Goal: Check status: Check status

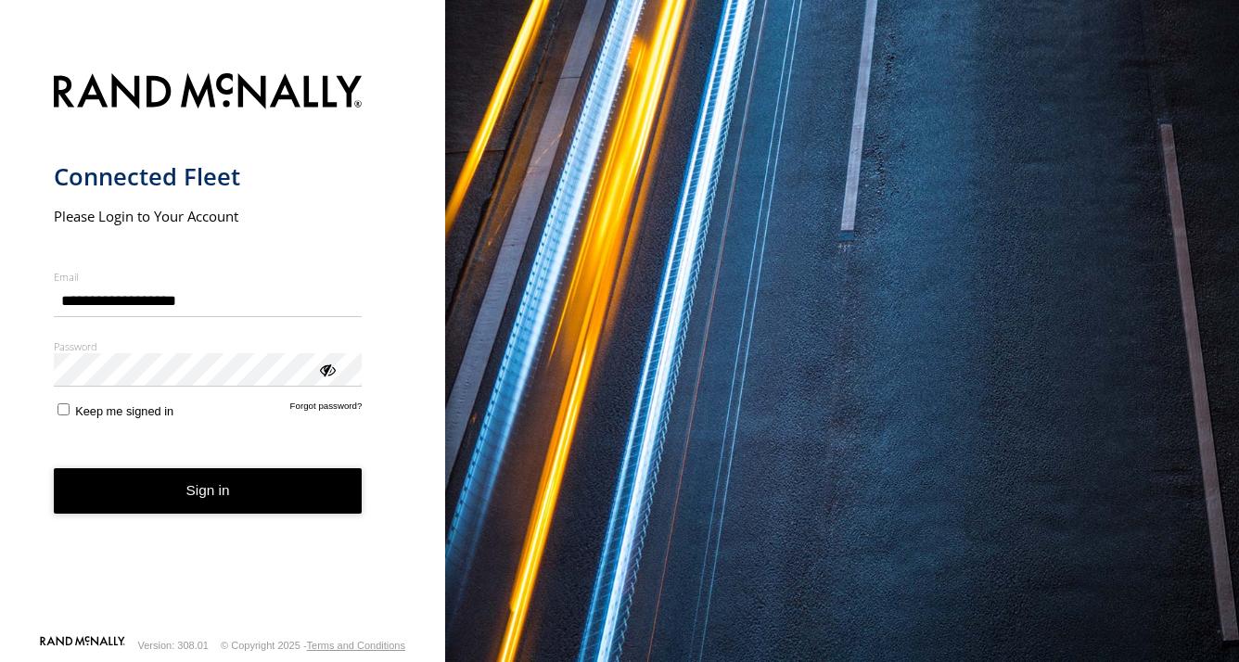
click at [250, 500] on button "Sign in" at bounding box center [208, 490] width 309 height 45
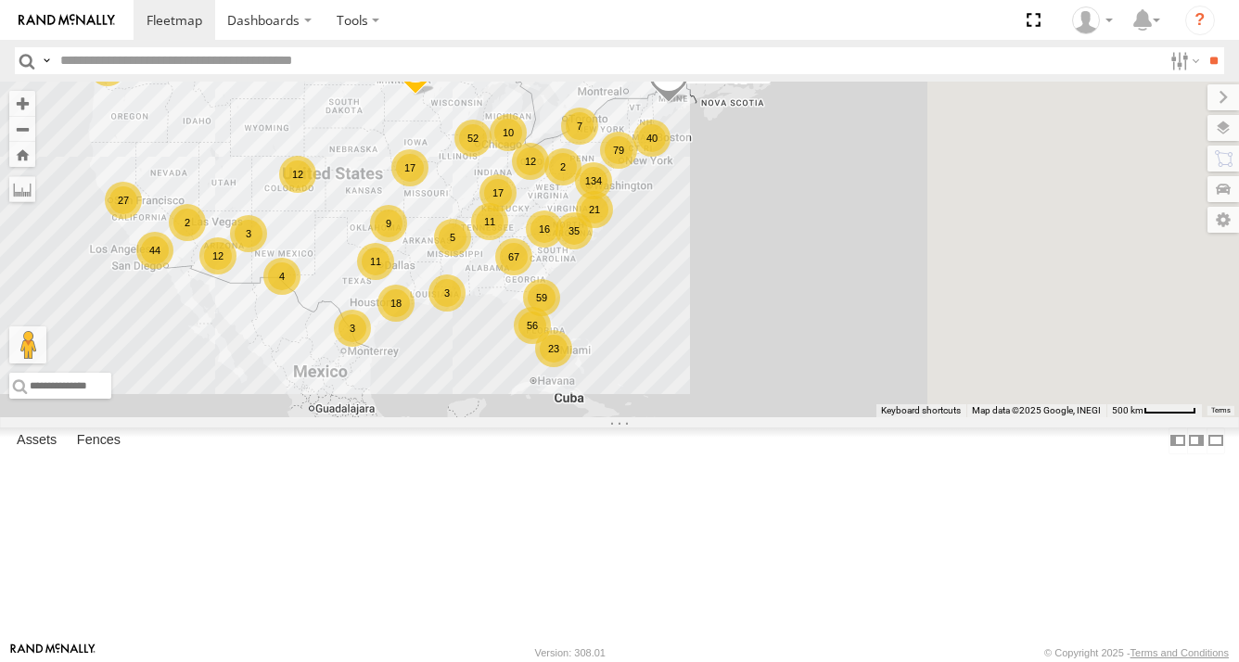
drag, startPoint x: 1009, startPoint y: 401, endPoint x: 766, endPoint y: 354, distance: 247.4
click at [563, 248] on div "16" at bounding box center [544, 229] width 37 height 37
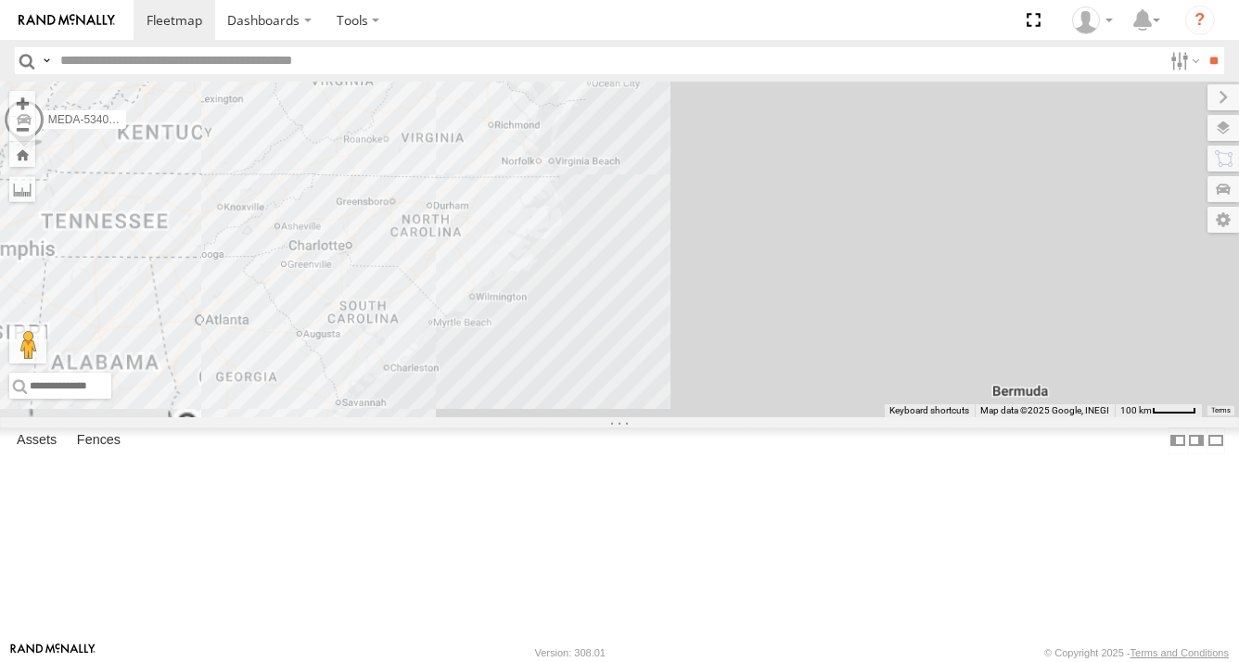
drag, startPoint x: 811, startPoint y: 344, endPoint x: 824, endPoint y: 474, distance: 130.5
click at [824, 417] on div "R-460513-Swing R-616439-Swing MEDA-535216-Roll MEDA-534027-Roll R-416568-Swing …" at bounding box center [619, 250] width 1239 height 336
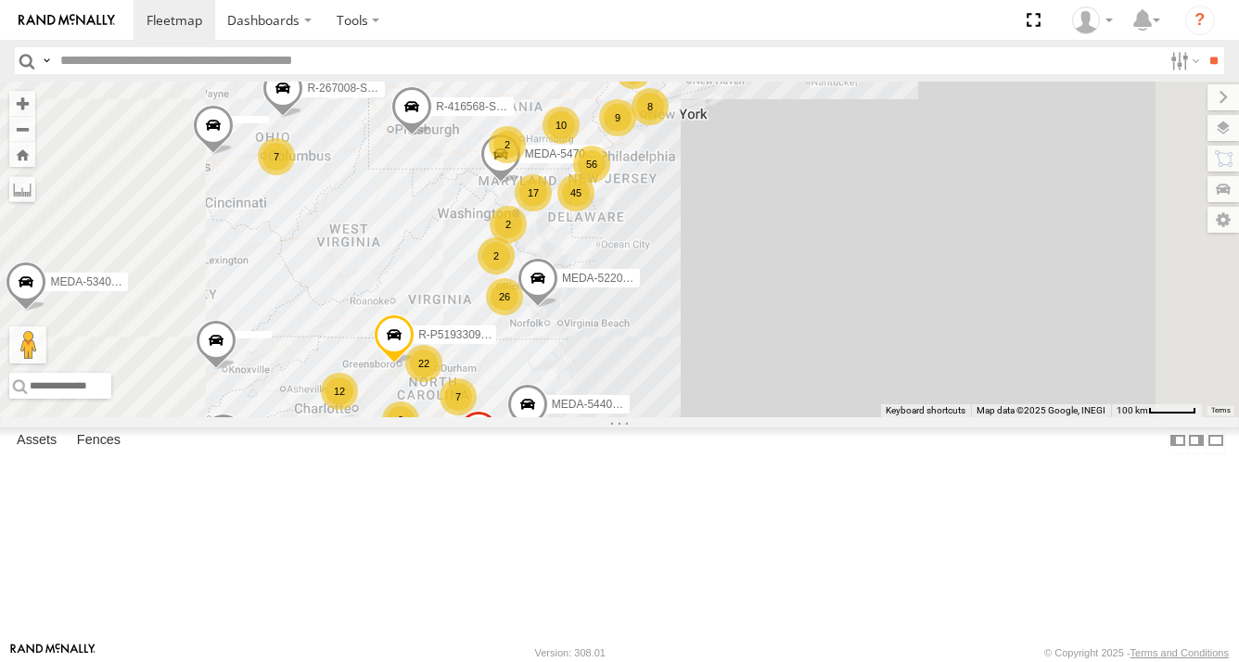
drag, startPoint x: 833, startPoint y: 391, endPoint x: 835, endPoint y: 450, distance: 58.5
click at [833, 417] on div "R-460513-Swing R-616439-Swing MEDA-535216-Roll MEDA-534027-Roll R-416568-Swing …" at bounding box center [619, 250] width 1239 height 336
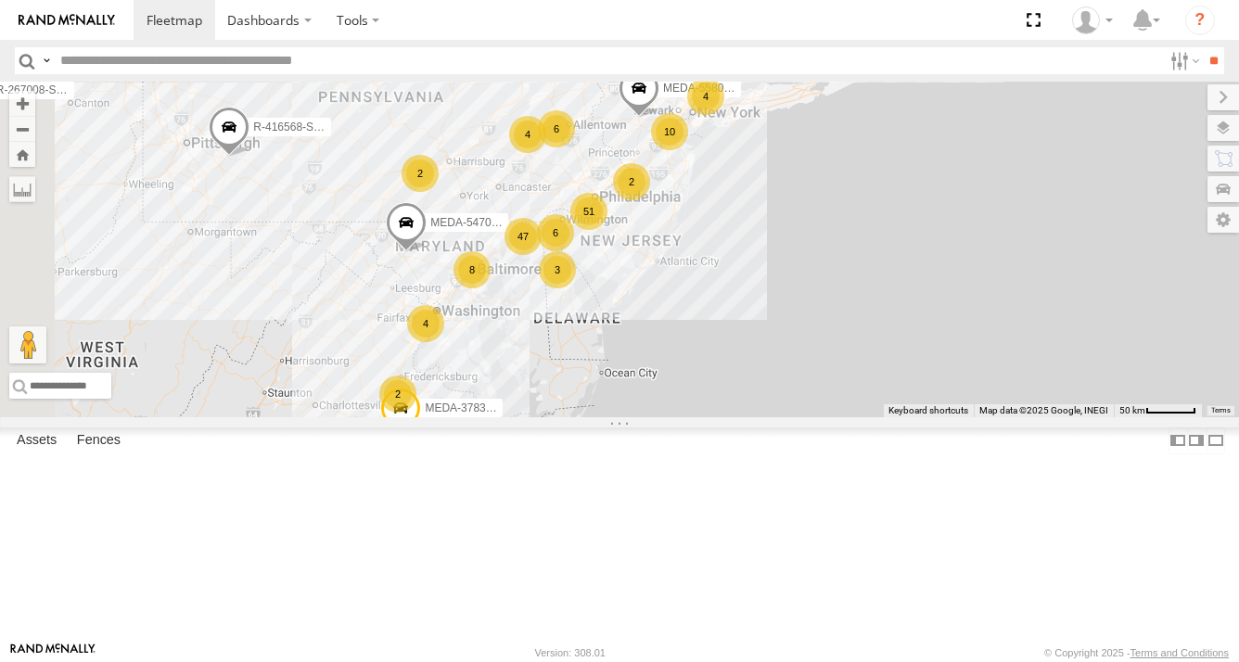
drag, startPoint x: 827, startPoint y: 341, endPoint x: 829, endPoint y: 414, distance: 72.4
click at [829, 414] on div "R-460513-Swing R-616439-Swing MEDA-535216-Roll MEDA-534027-Roll R-416568-Swing …" at bounding box center [619, 250] width 1239 height 336
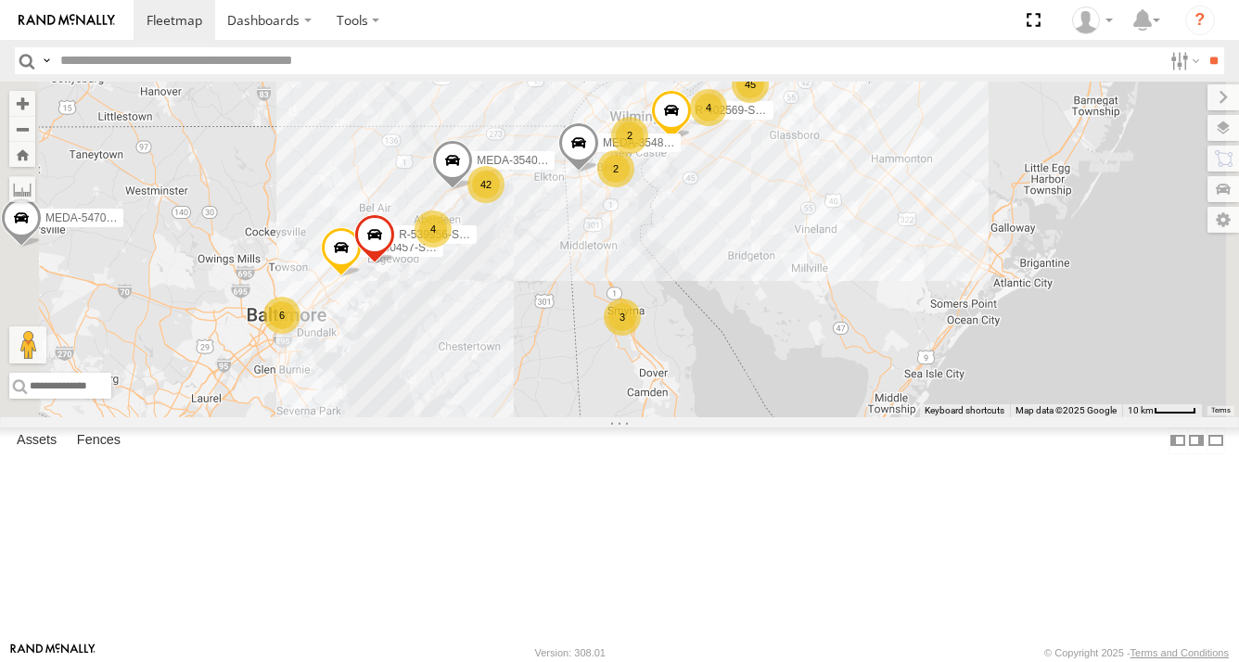
drag, startPoint x: 642, startPoint y: 410, endPoint x: 688, endPoint y: 411, distance: 46.4
click at [688, 411] on div "R-460513-Swing R-616439-Swing MEDA-535216-Roll MEDA-534027-Roll R-416568-Swing …" at bounding box center [619, 250] width 1239 height 336
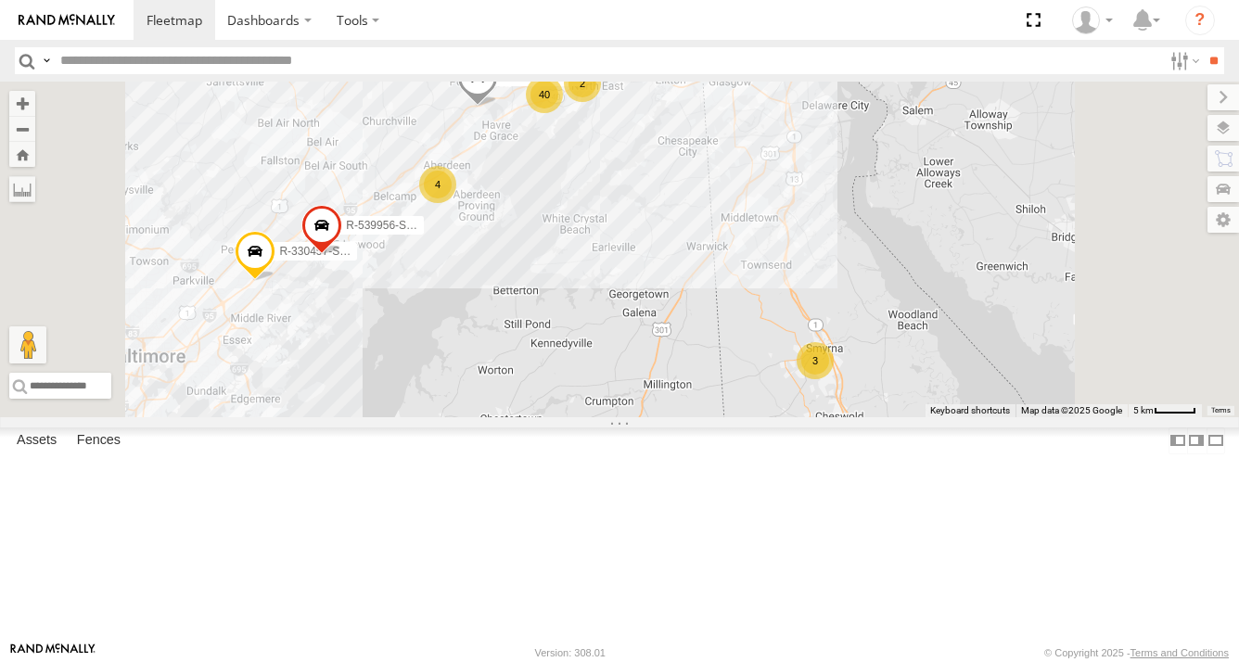
drag, startPoint x: 672, startPoint y: 371, endPoint x: 726, endPoint y: 452, distance: 97.5
click at [720, 417] on div "R-460513-Swing R-616439-Swing MEDA-535216-Roll MEDA-534027-Roll R-416568-Swing …" at bounding box center [619, 250] width 1239 height 336
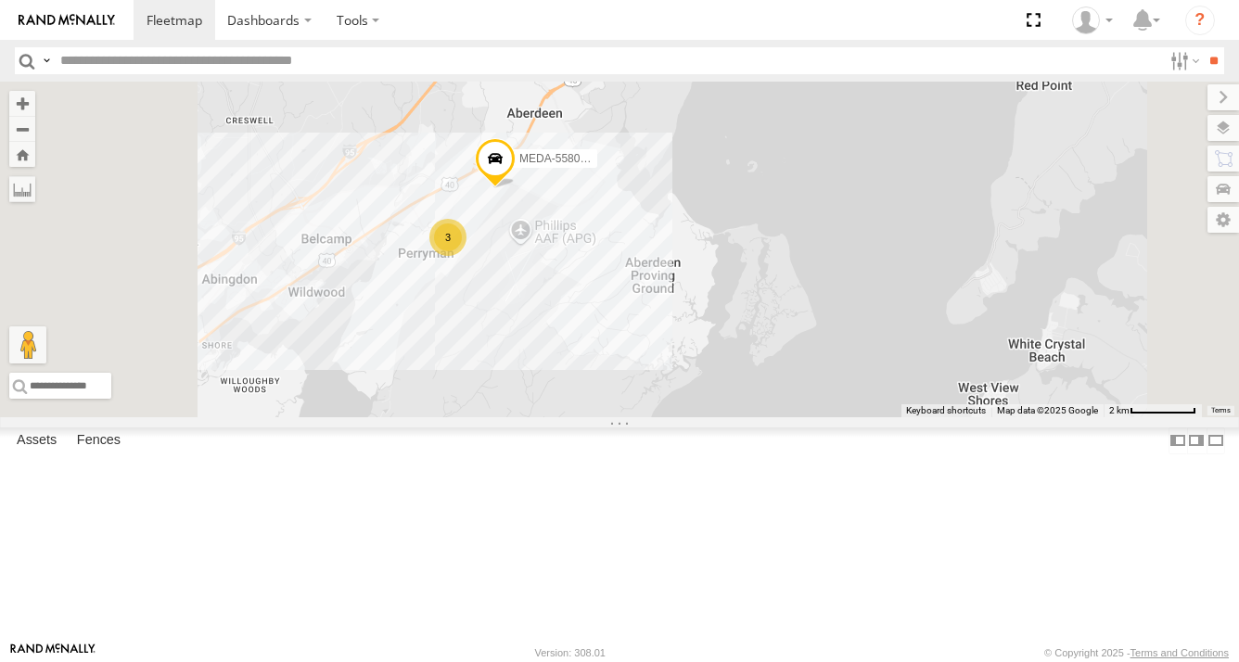
drag, startPoint x: 704, startPoint y: 372, endPoint x: 750, endPoint y: 440, distance: 82.1
click at [750, 417] on div "R-460513-Swing R-616439-Swing MEDA-535216-Roll MEDA-534027-Roll R-416568-Swing …" at bounding box center [619, 250] width 1239 height 336
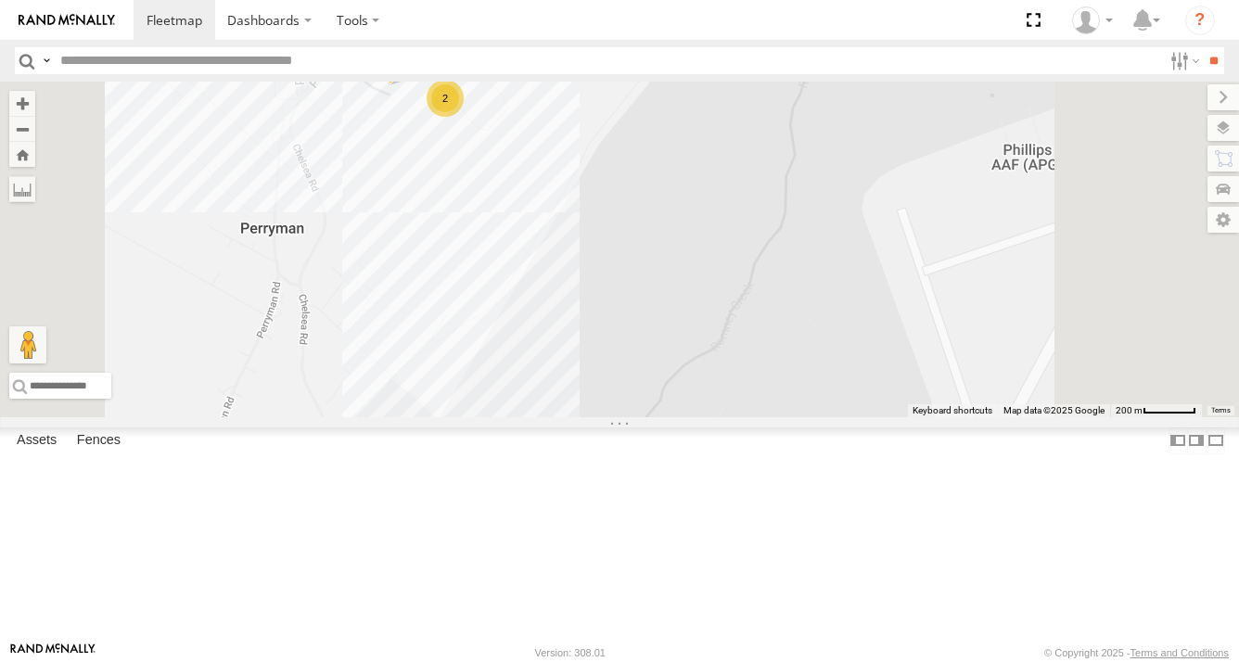
drag, startPoint x: 672, startPoint y: 360, endPoint x: 701, endPoint y: 473, distance: 117.0
click at [701, 417] on div "R-460513-Swing R-616439-Swing MEDA-535216-Roll MEDA-534027-Roll R-416568-Swing …" at bounding box center [619, 250] width 1239 height 336
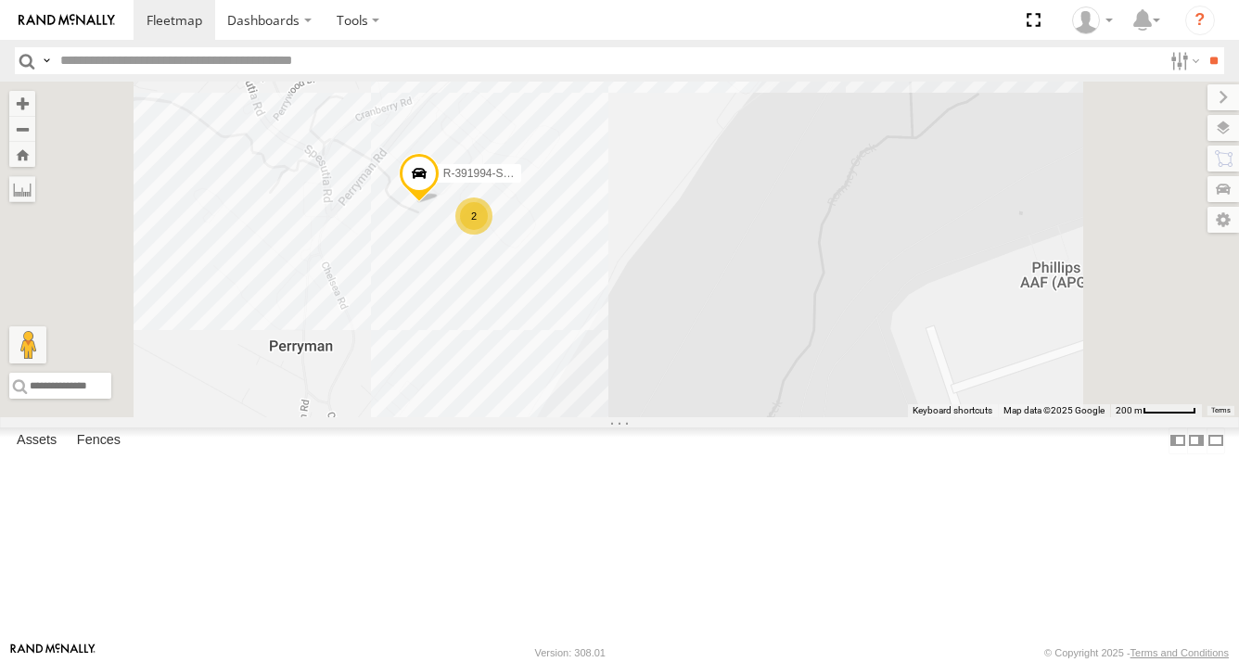
drag, startPoint x: 660, startPoint y: 414, endPoint x: 668, endPoint y: 444, distance: 31.7
click at [666, 417] on div "R-460513-Swing R-616439-Swing MEDA-535216-Roll MEDA-534027-Roll R-416568-Swing …" at bounding box center [619, 250] width 1239 height 336
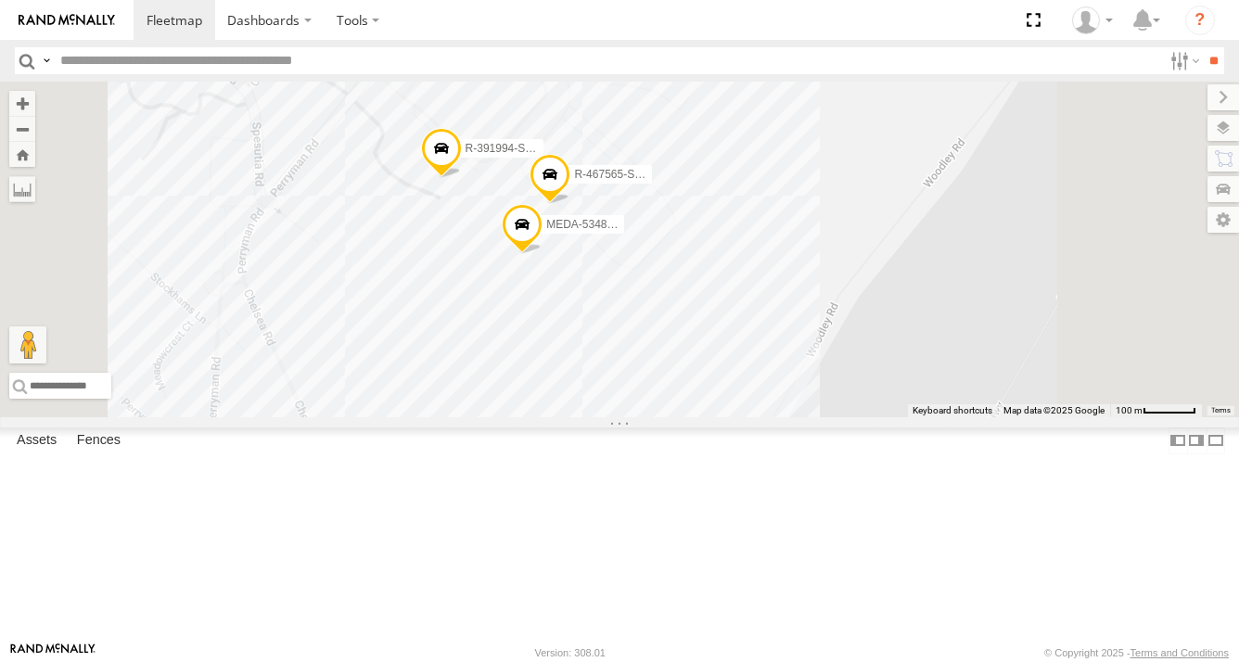
drag, startPoint x: 660, startPoint y: 425, endPoint x: 681, endPoint y: 484, distance: 63.1
click at [681, 417] on div "R-460513-Swing R-616439-Swing MEDA-535216-Roll MEDA-534027-Roll R-416568-Swing …" at bounding box center [619, 250] width 1239 height 336
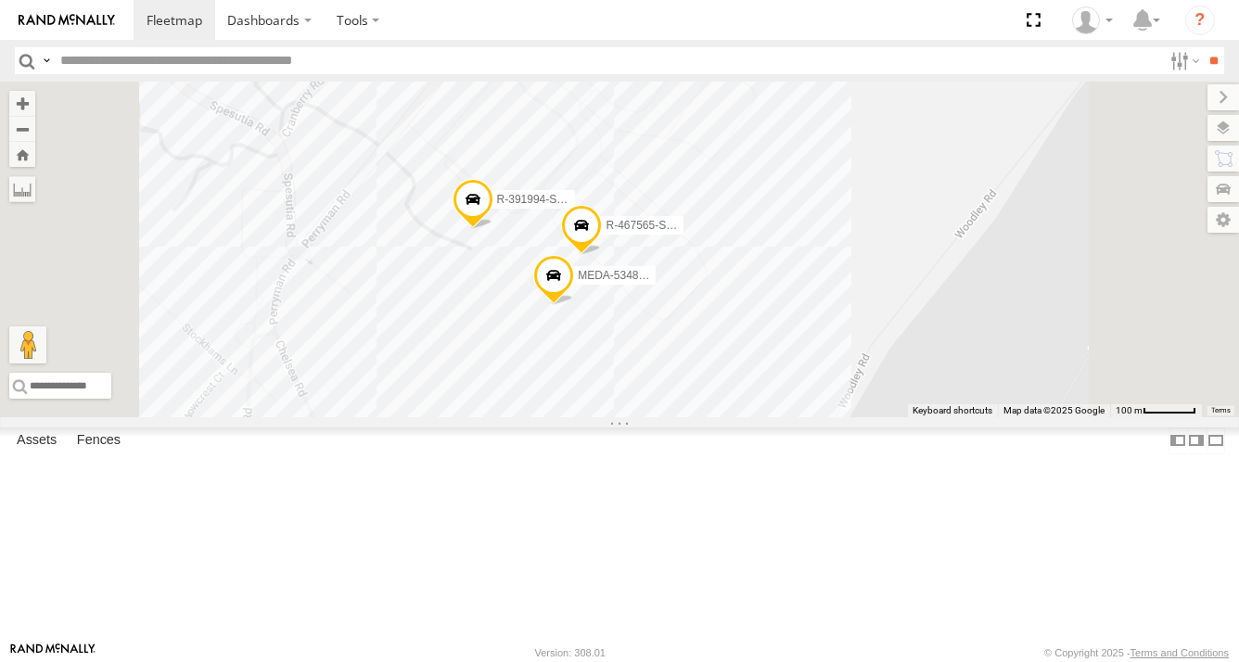
drag, startPoint x: 677, startPoint y: 480, endPoint x: 709, endPoint y: 529, distance: 58.4
click at [709, 417] on div "R-460513-Swing R-616439-Swing MEDA-535216-Roll MEDA-534027-Roll R-416568-Swing …" at bounding box center [619, 250] width 1239 height 336
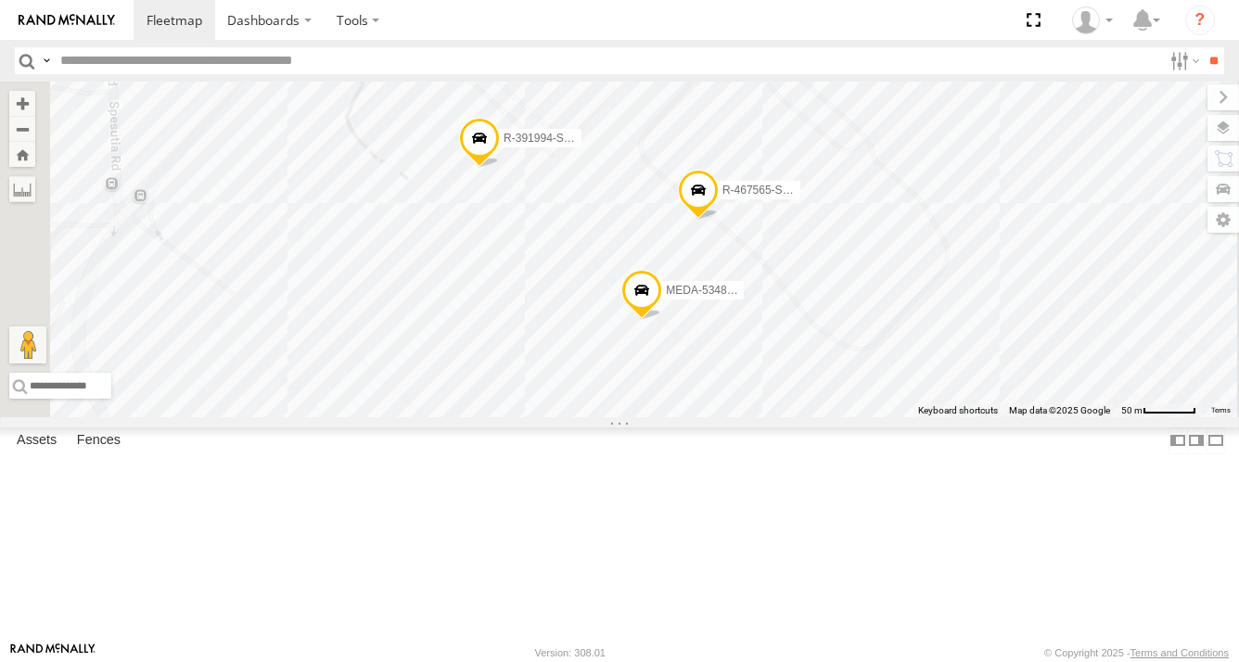
drag, startPoint x: 700, startPoint y: 366, endPoint x: 657, endPoint y: 324, distance: 61.0
click at [657, 324] on div "R-460513-Swing R-616439-Swing MEDA-535216-Roll MEDA-534027-Roll R-416568-Swing …" at bounding box center [619, 250] width 1239 height 336
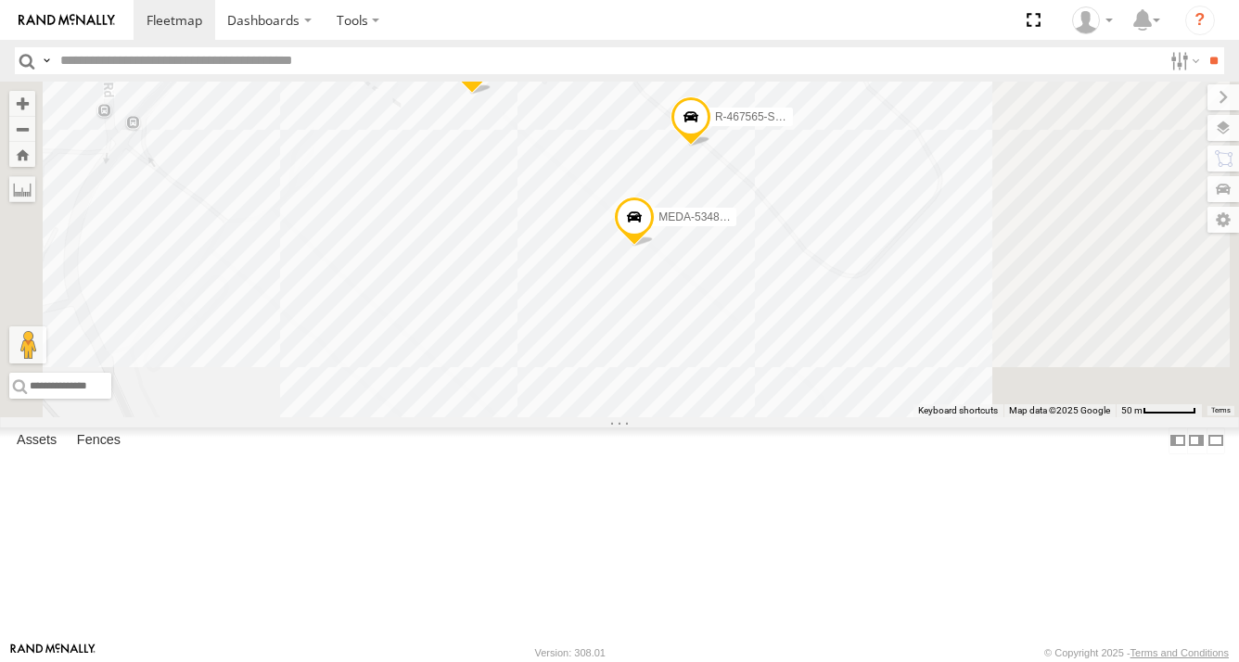
drag, startPoint x: 886, startPoint y: 430, endPoint x: 839, endPoint y: 380, distance: 68.9
click at [839, 380] on div "R-460513-Swing R-616439-Swing MEDA-535216-Roll MEDA-534027-Roll R-416568-Swing …" at bounding box center [619, 250] width 1239 height 336
